Goal: Information Seeking & Learning: Learn about a topic

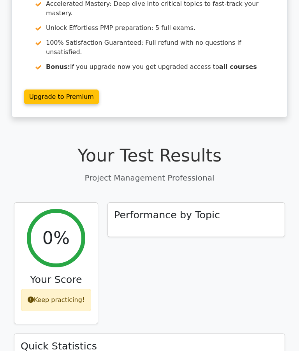
scroll to position [116, 0]
click at [192, 209] on h3 "Performance by Topic" at bounding box center [167, 215] width 106 height 12
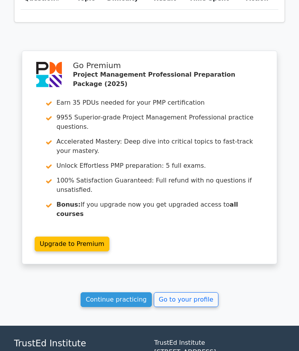
scroll to position [601, 0]
click at [121, 293] on link "Continue practicing" at bounding box center [116, 300] width 71 height 15
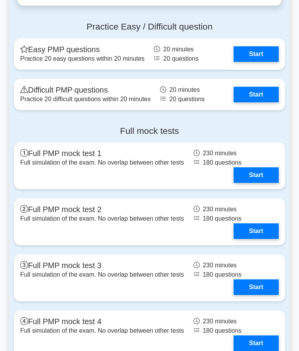
scroll to position [2489, 0]
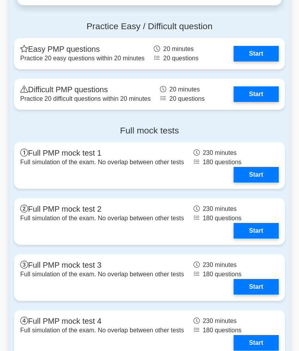
click at [260, 183] on link "Start" at bounding box center [256, 175] width 45 height 16
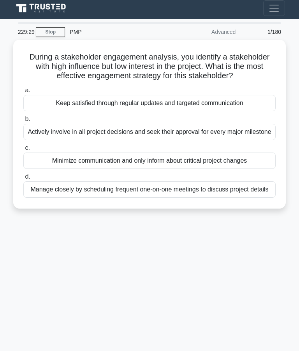
scroll to position [0, 0]
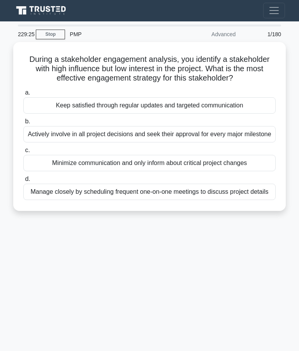
click at [197, 200] on div "Manage closely by scheduling frequent one-on-one meetings to discuss project de…" at bounding box center [149, 192] width 252 height 16
click at [23, 182] on input "d. Manage closely by scheduling frequent one-on-one meetings to discuss project…" at bounding box center [23, 179] width 0 height 5
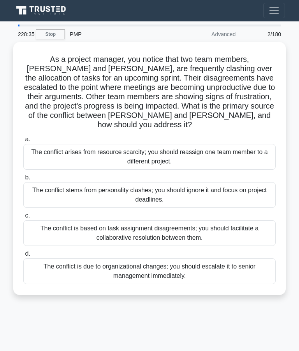
click at [159, 238] on div "The conflict is based on task assignment disagreements; you should facilitate a…" at bounding box center [149, 233] width 252 height 26
click at [23, 218] on input "c. The conflict is based on task assignment disagreements; you should facilitat…" at bounding box center [23, 215] width 0 height 5
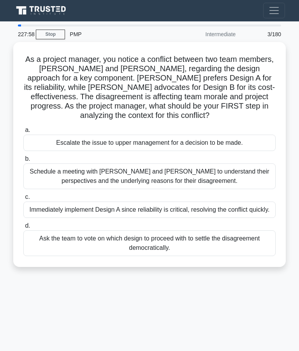
click at [156, 175] on div "Schedule a meeting with Sarah and John to understand their perspectives and the…" at bounding box center [149, 177] width 252 height 26
click at [23, 162] on input "b. Schedule a meeting with Sarah and John to understand their perspectives and …" at bounding box center [23, 158] width 0 height 5
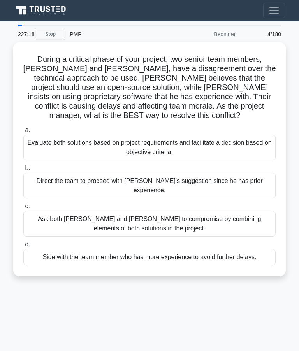
click at [200, 149] on div "Evaluate both solutions based on project requirements and facilitate a decision…" at bounding box center [149, 148] width 252 height 26
click at [23, 133] on input "a. Evaluate both solutions based on project requirements and facilitate a decis…" at bounding box center [23, 130] width 0 height 5
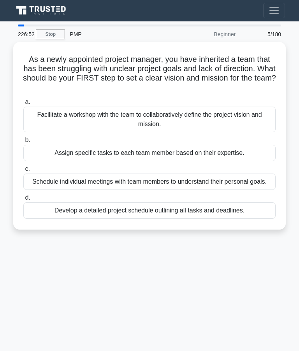
click at [162, 121] on div "Facilitate a workshop with the team to collaboratively define the project visio…" at bounding box center [149, 120] width 252 height 26
click at [23, 105] on input "a. Facilitate a workshop with the team to collaboratively define the project vi…" at bounding box center [23, 102] width 0 height 5
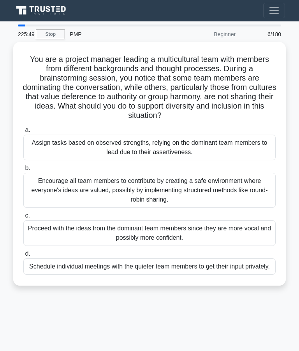
click at [160, 204] on div "Encourage all team members to contribute by creating a safe environment where e…" at bounding box center [149, 190] width 252 height 35
click at [23, 171] on input "b. Encourage all team members to contribute by creating a safe environment wher…" at bounding box center [23, 168] width 0 height 5
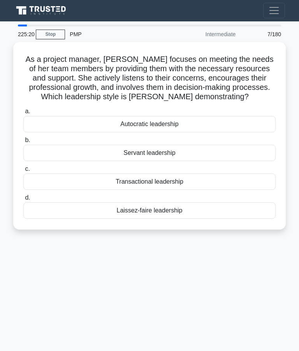
click at [174, 156] on div "Servant leadership" at bounding box center [149, 153] width 252 height 16
click at [23, 143] on input "b. Servant leadership" at bounding box center [23, 140] width 0 height 5
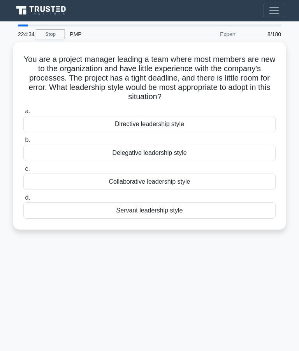
click at [184, 126] on div "Directive leadership style" at bounding box center [149, 124] width 252 height 16
click at [23, 114] on input "a. Directive leadership style" at bounding box center [23, 111] width 0 height 5
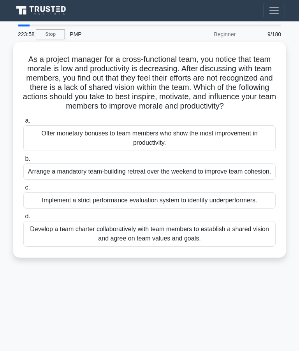
click at [173, 247] on div "Develop a team charter collaboratively with team members to establish a shared …" at bounding box center [149, 234] width 252 height 26
click at [23, 219] on input "d. Develop a team charter collaboratively with team members to establish a shar…" at bounding box center [23, 216] width 0 height 5
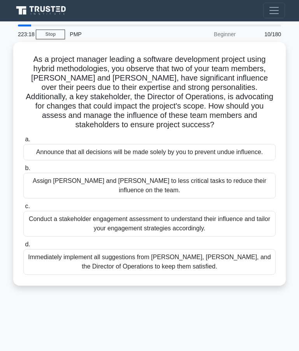
click at [99, 254] on label "d. Immediately implement all suggestions from Alex, Jordan, and the Director of…" at bounding box center [149, 257] width 252 height 35
click at [23, 247] on input "d. Immediately implement all suggestions from Alex, Jordan, and the Director of…" at bounding box center [23, 244] width 0 height 5
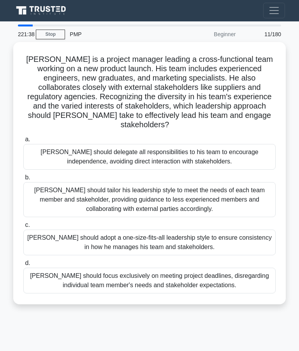
click at [122, 204] on div "John should tailor his leadership style to meet the needs of each team member a…" at bounding box center [149, 199] width 252 height 35
click at [23, 180] on input "b. John should tailor his leadership style to meet the needs of each team membe…" at bounding box center [23, 177] width 0 height 5
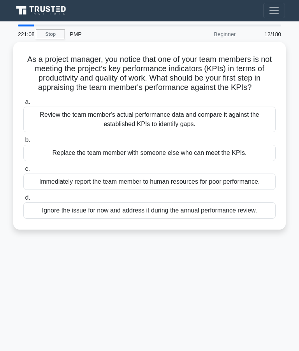
click at [147, 132] on div "Review the team member's actual performance data and compare it against the est…" at bounding box center [149, 120] width 252 height 26
click at [23, 105] on input "a. Review the team member's actual performance data and compare it against the …" at bounding box center [23, 102] width 0 height 5
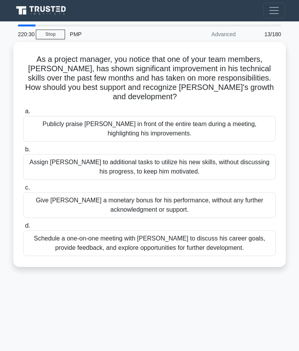
click at [123, 248] on div "Schedule a one-on-one meeting with Alex to discuss his career goals, provide fe…" at bounding box center [149, 243] width 252 height 26
click at [23, 229] on input "d. Schedule a one-on-one meeting with Alex to discuss his career goals, provide…" at bounding box center [23, 225] width 0 height 5
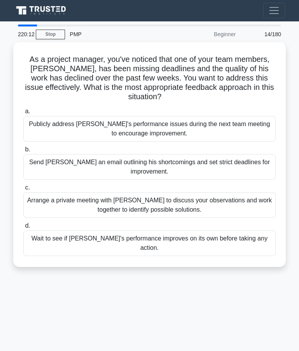
click at [176, 206] on div "Arrange a private meeting with Alex to discuss your observations and work toget…" at bounding box center [149, 205] width 252 height 26
click at [23, 190] on input "c. Arrange a private meeting with Alex to discuss your observations and work to…" at bounding box center [23, 187] width 0 height 5
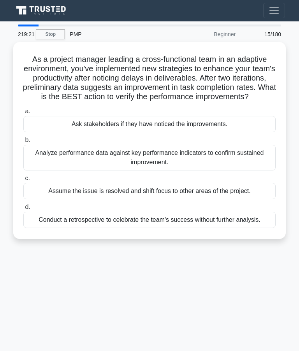
click at [164, 168] on div "Analyze performance data against key performance indicators to confirm sustaine…" at bounding box center [149, 158] width 252 height 26
click at [23, 143] on input "b. Analyze performance data against key performance indicators to confirm susta…" at bounding box center [23, 140] width 0 height 5
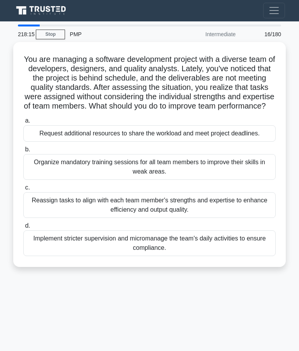
click at [126, 218] on div "Reassign tasks to align with each team member's strengths and expertise to enha…" at bounding box center [149, 205] width 252 height 26
click at [23, 190] on input "c. Reassign tasks to align with each team member's strengths and expertise to e…" at bounding box center [23, 187] width 0 height 5
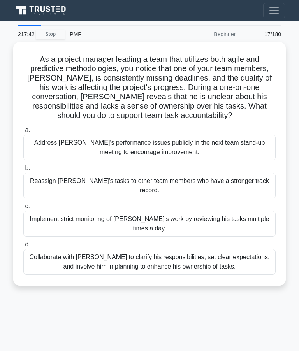
click at [125, 273] on div "Collaborate with Alex to clarify his responsibilities, set clear expectations, …" at bounding box center [149, 262] width 252 height 26
click at [23, 247] on input "d. Collaborate with Alex to clarify his responsibilities, set clear expectation…" at bounding box center [23, 244] width 0 height 5
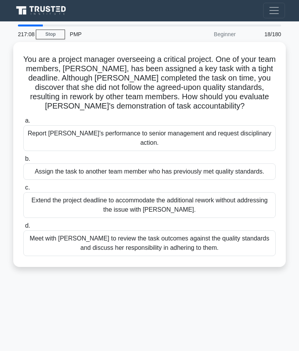
click at [101, 256] on div "Meet with Priya to review the task outcomes against the quality standards and d…" at bounding box center [149, 243] width 252 height 26
click at [23, 229] on input "d. Meet with Priya to review the task outcomes against the quality standards an…" at bounding box center [23, 225] width 0 height 5
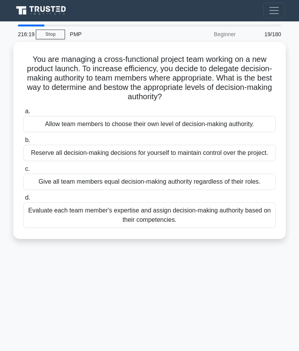
click at [120, 228] on div "Evaluate each team member's expertise and assign decision-making authority base…" at bounding box center [149, 215] width 252 height 26
click at [23, 200] on input "d. Evaluate each team member's expertise and assign decision-making authority b…" at bounding box center [23, 197] width 0 height 5
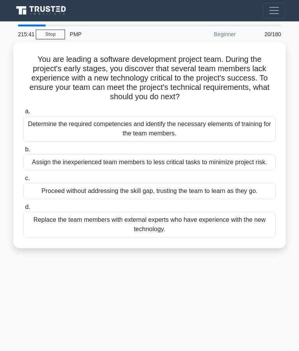
click at [134, 134] on div "Determine the required competencies and identify the necessary elements of trai…" at bounding box center [149, 129] width 252 height 26
click at [23, 114] on input "a. Determine the required competencies and identify the necessary elements of t…" at bounding box center [23, 111] width 0 height 5
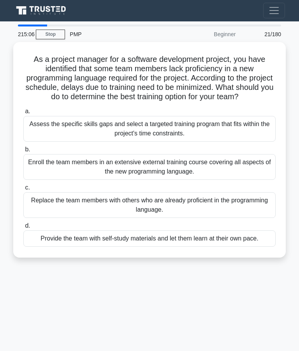
click at [145, 141] on div "Assess the specific skills gaps and select a targeted training program that fit…" at bounding box center [149, 129] width 252 height 26
click at [23, 114] on input "a. Assess the specific skills gaps and select a targeted training program that …" at bounding box center [23, 111] width 0 height 5
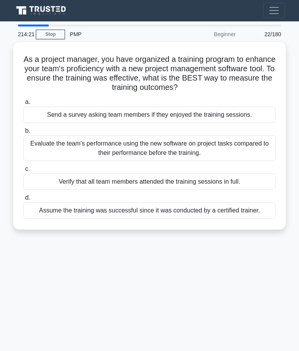
click at [185, 151] on div "Evaluate the team's performance using the new software on project tasks compare…" at bounding box center [149, 148] width 252 height 26
click at [23, 134] on input "b. Evaluate the team's performance using the new software on project tasks comp…" at bounding box center [23, 130] width 0 height 5
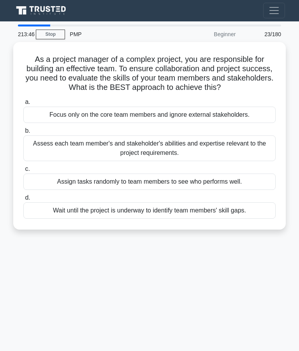
click at [151, 161] on div "Assess each team member's and stakeholder's abilities and expertise relevant to…" at bounding box center [149, 148] width 252 height 26
click at [23, 134] on input "b. Assess each team member's and stakeholder's abilities and expertise relevant…" at bounding box center [23, 130] width 0 height 5
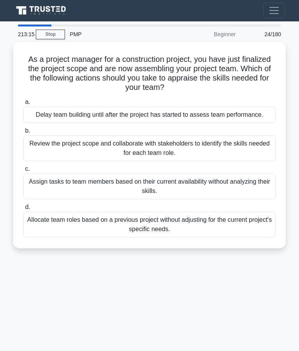
click at [172, 159] on div "Review the project scope and collaborate with stakeholders to identify the skil…" at bounding box center [149, 148] width 252 height 26
click at [23, 134] on input "b. Review the project scope and collaborate with stakeholders to identify the s…" at bounding box center [23, 130] width 0 height 5
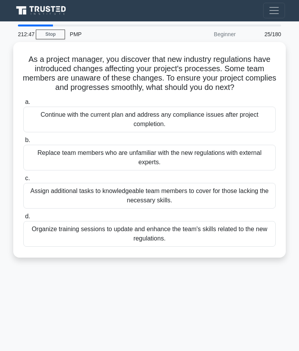
click at [148, 243] on div "Organize training sessions to update and enhance the team's skills related to t…" at bounding box center [149, 234] width 252 height 26
click at [23, 219] on input "d. Organize training sessions to update and enhance the team's skills related t…" at bounding box center [23, 216] width 0 height 5
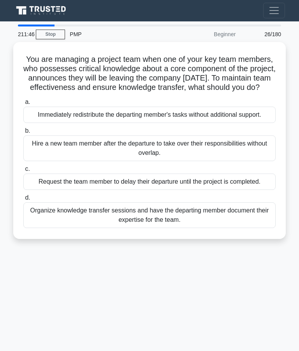
click at [125, 228] on div "Organize knowledge transfer sessions and have the departing member document the…" at bounding box center [149, 215] width 252 height 26
click at [23, 200] on input "d. Organize knowledge transfer sessions and have the departing member document …" at bounding box center [23, 197] width 0 height 5
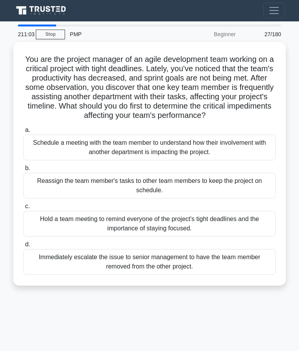
click at [151, 156] on div "Schedule a meeting with the team member to understand how their involvement wit…" at bounding box center [149, 148] width 252 height 26
click at [23, 133] on input "a. Schedule a meeting with the team member to understand how their involvement …" at bounding box center [23, 130] width 0 height 5
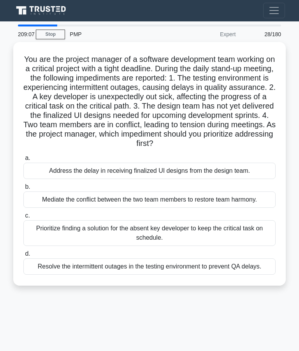
click at [144, 246] on div "Prioritize finding a solution for the absent key developer to keep the critical…" at bounding box center [149, 233] width 252 height 26
click at [23, 218] on input "c. Prioritize finding a solution for the absent key developer to keep the criti…" at bounding box center [23, 215] width 0 height 5
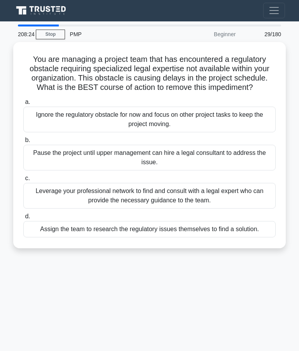
click at [120, 209] on div "Leverage your professional network to find and consult with a legal expert who …" at bounding box center [149, 196] width 252 height 26
click at [23, 181] on input "c. Leverage your professional network to find and consult with a legal expert w…" at bounding box center [23, 178] width 0 height 5
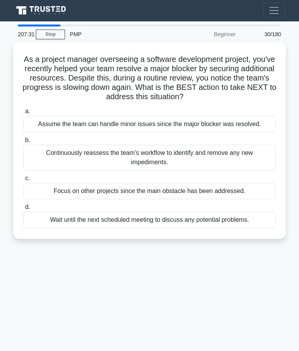
click at [148, 171] on div "Continuously reassess the team's workflow to identify and remove any new impedi…" at bounding box center [149, 158] width 252 height 26
click at [23, 143] on input "b. Continuously reassess the team's workflow to identify and remove any new imp…" at bounding box center [23, 140] width 0 height 5
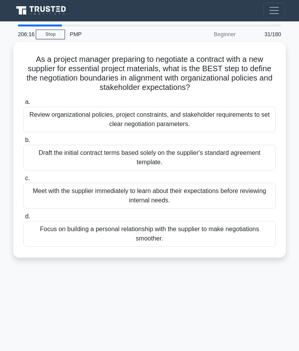
click at [155, 124] on div "Review organizational policies, project constraints, and stakeholder requiremen…" at bounding box center [149, 120] width 252 height 26
click at [23, 105] on input "a. Review organizational policies, project constraints, and stakeholder require…" at bounding box center [23, 102] width 0 height 5
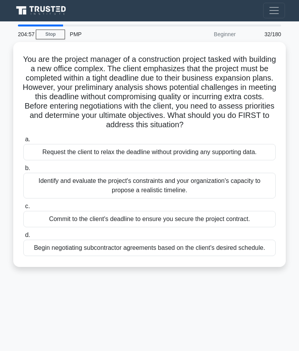
click at [174, 199] on div "Identify and evaluate the project's constraints and your organization's capacit…" at bounding box center [149, 186] width 252 height 26
click at [23, 171] on input "b. Identify and evaluate the project's constraints and your organization's capa…" at bounding box center [23, 168] width 0 height 5
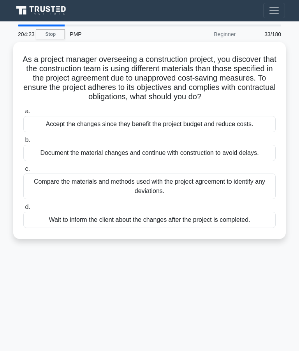
click at [151, 199] on div "Compare the materials and methods used with the project agreement to identify a…" at bounding box center [149, 187] width 252 height 26
click at [23, 172] on input "c. Compare the materials and methods used with the project agreement to identif…" at bounding box center [23, 169] width 0 height 5
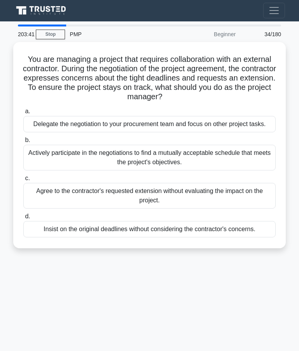
click at [156, 169] on div "Actively participate in the negotiations to find a mutually acceptable schedule…" at bounding box center [149, 158] width 252 height 26
click at [23, 143] on input "b. Actively participate in the negotiations to find a mutually acceptable sched…" at bounding box center [23, 140] width 0 height 5
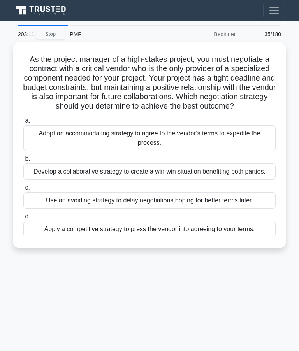
click at [196, 180] on div "Develop a collaborative strategy to create a win-win situation benefiting both …" at bounding box center [149, 172] width 252 height 16
click at [23, 162] on input "b. Develop a collaborative strategy to create a win-win situation benefiting bo…" at bounding box center [23, 158] width 0 height 5
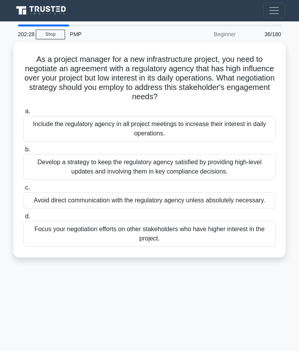
click at [143, 167] on div "Develop a strategy to keep the regulatory agency satisfied by providing high-le…" at bounding box center [149, 167] width 252 height 26
click at [23, 152] on input "b. Develop a strategy to keep the regulatory agency satisfied by providing high…" at bounding box center [23, 149] width 0 height 5
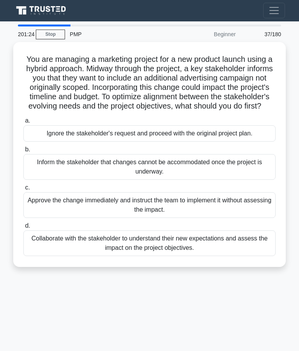
click at [125, 256] on div "Collaborate with the stakeholder to understand their new expectations and asses…" at bounding box center [149, 243] width 252 height 26
click at [23, 229] on input "d. Collaborate with the stakeholder to understand their new expectations and as…" at bounding box center [23, 225] width 0 height 5
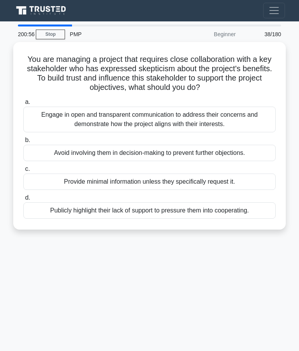
click at [140, 127] on div "Engage in open and transparent communication to address their concerns and demo…" at bounding box center [149, 120] width 252 height 26
click at [23, 105] on input "a. Engage in open and transparent communication to address their concerns and d…" at bounding box center [23, 102] width 0 height 5
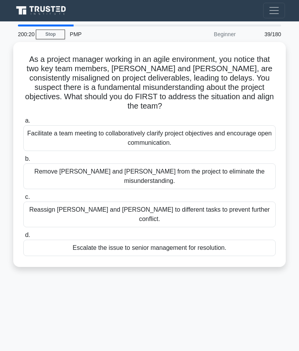
click at [185, 135] on div "Facilitate a team meeting to collaboratively clarify project objectives and enc…" at bounding box center [149, 138] width 252 height 26
click at [23, 123] on input "a. Facilitate a team meeting to collaboratively clarify project objectives and …" at bounding box center [23, 120] width 0 height 5
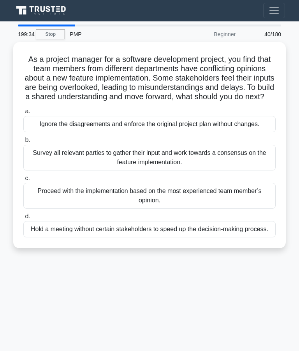
click at [182, 171] on div "Survey all relevant parties to gather their input and work towards a consensus …" at bounding box center [149, 158] width 252 height 26
click at [23, 143] on input "b. Survey all relevant parties to gather their input and work towards a consens…" at bounding box center [23, 140] width 0 height 5
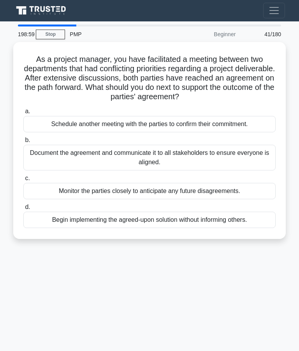
click at [118, 169] on div "Document the agreement and communicate it to all stakeholders to ensure everyon…" at bounding box center [149, 158] width 252 height 26
click at [23, 143] on input "b. Document the agreement and communicate it to all stakeholders to ensure ever…" at bounding box center [23, 140] width 0 height 5
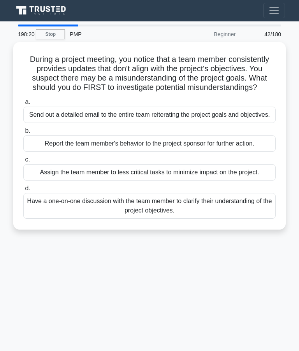
click at [132, 219] on div "Have a one-on-one discussion with the team member to clarify their understandin…" at bounding box center [149, 206] width 252 height 26
click at [23, 191] on input "d. Have a one-on-one discussion with the team member to clarify their understan…" at bounding box center [23, 188] width 0 height 5
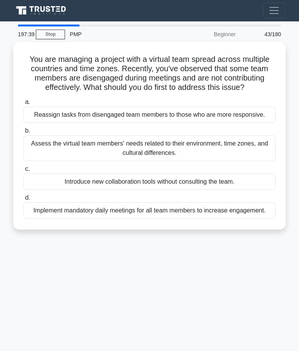
click at [124, 161] on div "Assess the virtual team members' needs related to their environment, time zones…" at bounding box center [149, 148] width 252 height 26
click at [23, 134] on input "b. Assess the virtual team members' needs related to their environment, time zo…" at bounding box center [23, 130] width 0 height 5
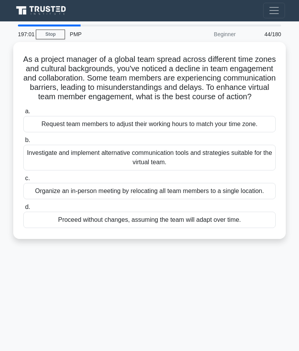
click at [162, 171] on div "Investigate and implement alternative communication tools and strategies suitab…" at bounding box center [149, 158] width 252 height 26
click at [23, 143] on input "b. Investigate and implement alternative communication tools and strategies sui…" at bounding box center [23, 140] width 0 height 5
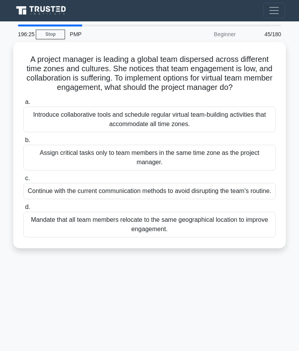
click at [180, 127] on div "Introduce collaborative tools and schedule regular virtual team-building activi…" at bounding box center [149, 120] width 252 height 26
click at [23, 105] on input "a. Introduce collaborative tools and schedule regular virtual team-building act…" at bounding box center [23, 102] width 0 height 5
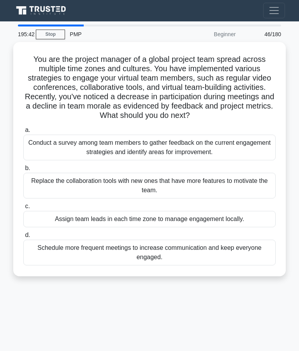
click at [136, 155] on div "Conduct a survey among team members to gather feedback on the current engagemen…" at bounding box center [149, 148] width 252 height 26
click at [23, 133] on input "a. Conduct a survey among team members to gather feedback on the current engage…" at bounding box center [23, 130] width 0 height 5
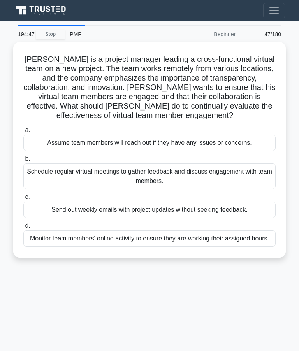
click at [132, 182] on div "Schedule regular virtual meetings to gather feedback and discuss engagement wit…" at bounding box center [149, 177] width 252 height 26
click at [23, 162] on input "b. Schedule regular virtual meetings to gather feedback and discuss engagement …" at bounding box center [23, 158] width 0 height 5
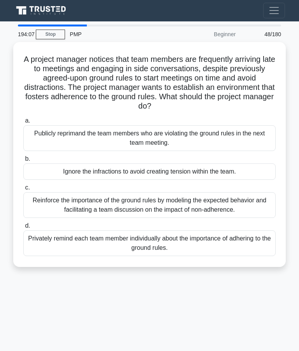
click at [79, 206] on div "Reinforce the importance of the ground rules by modeling the expected behavior …" at bounding box center [149, 205] width 252 height 26
click at [23, 190] on input "c. Reinforce the importance of the ground rules by modeling the expected behavi…" at bounding box center [23, 187] width 0 height 5
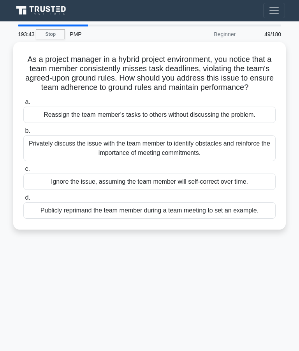
click at [130, 161] on div "Privately discuss the issue with the team member to identify obstacles and rein…" at bounding box center [149, 148] width 252 height 26
click at [23, 134] on input "b. Privately discuss the issue with the team member to identify obstacles and r…" at bounding box center [23, 130] width 0 height 5
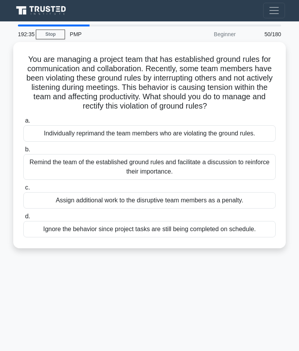
click at [160, 177] on div "Remind the team of the established ground rules and facilitate a discussion to …" at bounding box center [149, 167] width 252 height 26
click at [23, 152] on input "b. Remind the team of the established ground rules and facilitate a discussion …" at bounding box center [23, 149] width 0 height 5
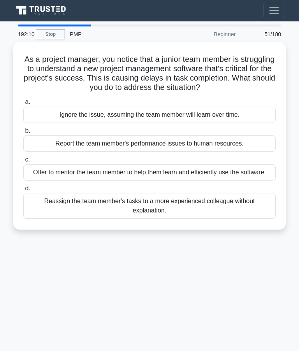
click at [140, 181] on div "Offer to mentor the team member to help them learn and efficiently use the soft…" at bounding box center [149, 172] width 252 height 16
click at [23, 162] on input "c. Offer to mentor the team member to help them learn and efficiently use the s…" at bounding box center [23, 159] width 0 height 5
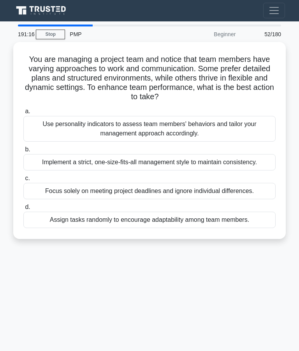
click at [202, 128] on div "Use personality indicators to assess team members' behaviors and tailor your ma…" at bounding box center [149, 129] width 252 height 26
click at [23, 114] on input "a. Use personality indicators to assess team members' behaviors and tailor your…" at bounding box center [23, 111] width 0 height 5
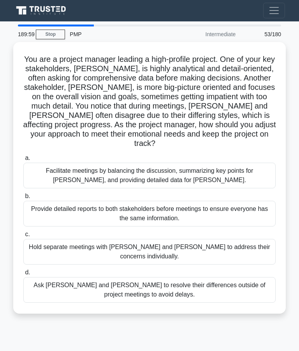
click at [165, 175] on div "Facilitate meetings by balancing the discussion, summarizing key points for Joh…" at bounding box center [149, 176] width 252 height 26
click at [23, 161] on input "a. Facilitate meetings by balancing the discussion, summarizing key points for …" at bounding box center [23, 158] width 0 height 5
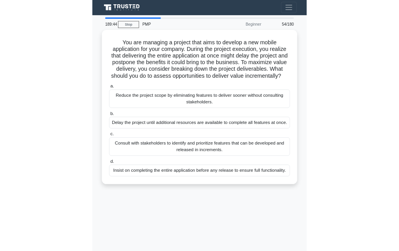
scroll to position [53, 0]
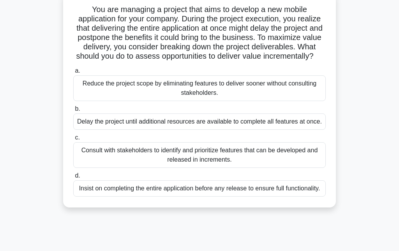
click at [220, 168] on div "Consult with stakeholders to identify and prioritize features that can be devel…" at bounding box center [199, 155] width 252 height 26
click at [73, 141] on input "c. Consult with stakeholders to identify and prioritize features that can be de…" at bounding box center [73, 137] width 0 height 5
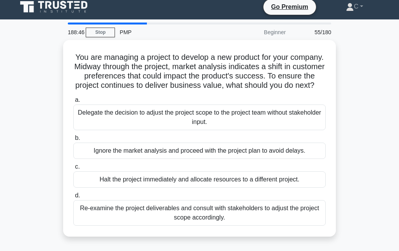
scroll to position [0, 0]
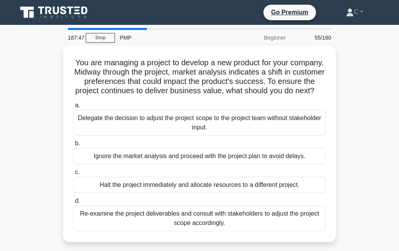
click at [193, 228] on div "Re-examine the project deliverables and consult with stakeholders to adjust the…" at bounding box center [199, 219] width 252 height 26
click at [73, 204] on input "d. Re-examine the project deliverables and consult with stakeholders to adjust …" at bounding box center [73, 201] width 0 height 5
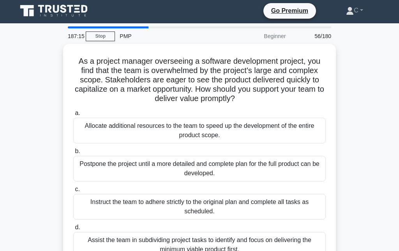
scroll to position [3, 0]
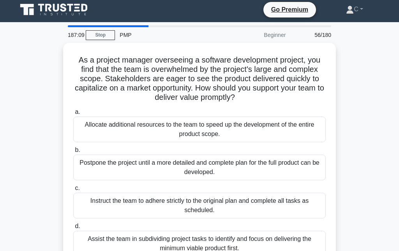
click at [173, 254] on div "Assist the team in subdividing project tasks to identify and focus on deliverin…" at bounding box center [199, 244] width 252 height 26
click at [73, 229] on input "d. Assist the team in subdividing project tasks to identify and focus on delive…" at bounding box center [73, 226] width 0 height 5
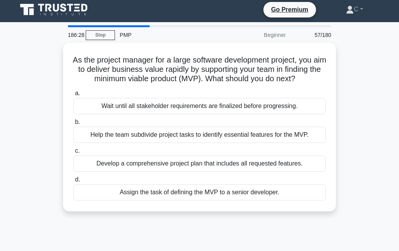
click at [201, 143] on div "Help the team subdivide project tasks to identify essential features for the MV…" at bounding box center [199, 135] width 252 height 16
click at [73, 125] on input "b. Help the team subdivide project tasks to identify essential features for the…" at bounding box center [73, 122] width 0 height 5
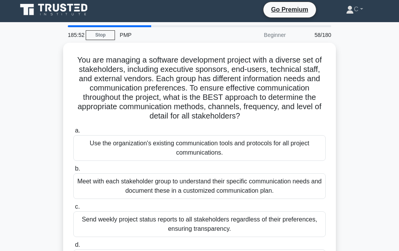
click at [206, 195] on div "Meet with each stakeholder group to understand their specific communication nee…" at bounding box center [199, 187] width 252 height 26
click at [73, 172] on input "b. Meet with each stakeholder group to understand their specific communication …" at bounding box center [73, 169] width 0 height 5
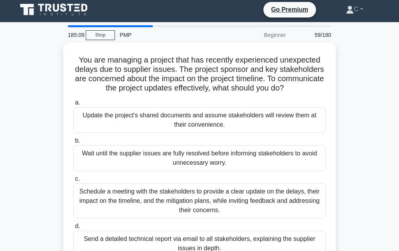
click at [244, 206] on div "Schedule a meeting with the stakeholders to provide a clear update on the delay…" at bounding box center [199, 201] width 252 height 35
click at [73, 182] on input "c. Schedule a meeting with the stakeholders to provide a clear update on the de…" at bounding box center [73, 179] width 0 height 5
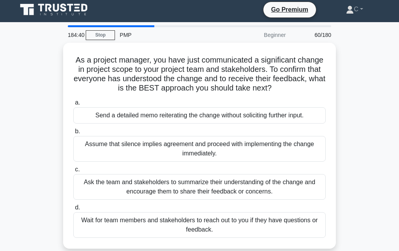
click at [234, 199] on div "Ask the team and stakeholders to summarize their understanding of the change an…" at bounding box center [199, 187] width 252 height 26
click at [73, 172] on input "c. Ask the team and stakeholders to summarize their understanding of the change…" at bounding box center [73, 169] width 0 height 5
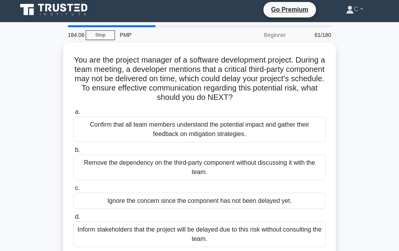
click at [213, 137] on div "Confirm that all team members understand the potential impact and gather their …" at bounding box center [199, 130] width 252 height 26
click at [73, 115] on input "a. Confirm that all team members understand the potential impact and gather the…" at bounding box center [73, 112] width 0 height 5
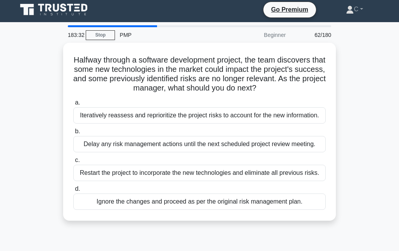
click at [236, 124] on div "Iteratively reassess and reprioritize the project risks to account for the new …" at bounding box center [199, 115] width 252 height 16
click at [73, 105] on input "a. Iteratively reassess and reprioritize the project risks to account for the n…" at bounding box center [73, 102] width 0 height 5
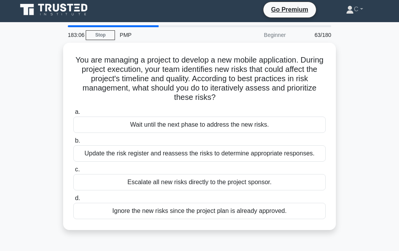
click at [202, 158] on div "Update the risk register and reassess the risks to determine appropriate respon…" at bounding box center [199, 154] width 252 height 16
click at [73, 144] on input "b. Update the risk register and reassess the risks to determine appropriate res…" at bounding box center [73, 141] width 0 height 5
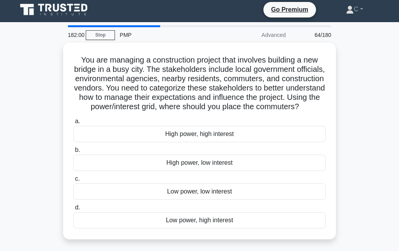
click at [199, 229] on div "Low power, high interest" at bounding box center [199, 221] width 252 height 16
click at [73, 211] on input "d. Low power, high interest" at bounding box center [73, 208] width 0 height 5
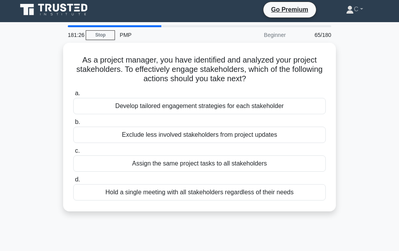
click at [234, 107] on div "Develop tailored engagement strategies for each stakeholder" at bounding box center [199, 106] width 252 height 16
click at [73, 96] on input "a. Develop tailored engagement strategies for each stakeholder" at bounding box center [73, 93] width 0 height 5
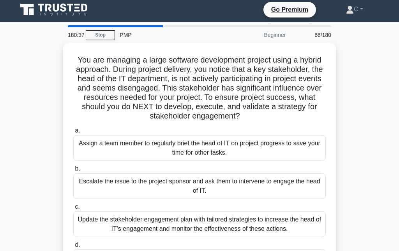
click at [242, 229] on div "Update the stakeholder engagement plan with tailored strategies to increase the…" at bounding box center [199, 225] width 252 height 26
click at [73, 210] on input "c. Update the stakeholder engagement plan with tailored strategies to increase …" at bounding box center [73, 207] width 0 height 5
